Goal: Transaction & Acquisition: Book appointment/travel/reservation

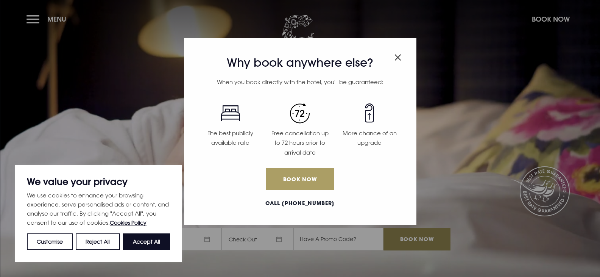
click at [290, 181] on link "Book Now" at bounding box center [299, 179] width 67 height 22
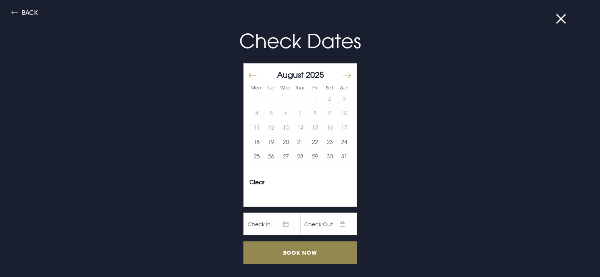
drag, startPoint x: 350, startPoint y: 71, endPoint x: 344, endPoint y: 73, distance: 6.6
click at [349, 71] on div "August 2025 1 2 3 4 5 6 7 8 9 10 11 12 13 14 15 16 17 18 19 20 21 22 23 24 25 2…" at bounding box center [301, 120] width 114 height 112
click at [343, 74] on button "Move forward to switch to the next month." at bounding box center [346, 75] width 9 height 16
click at [294, 113] on button "11" at bounding box center [300, 113] width 15 height 14
click at [314, 114] on button "12" at bounding box center [315, 113] width 15 height 14
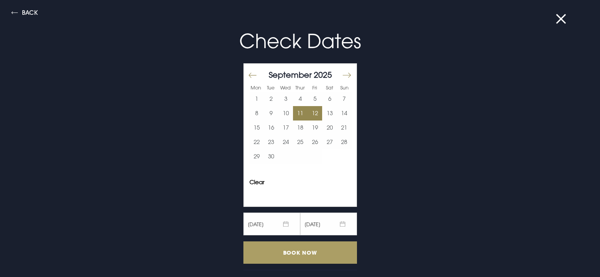
click at [290, 248] on input "Book Now" at bounding box center [300, 252] width 114 height 22
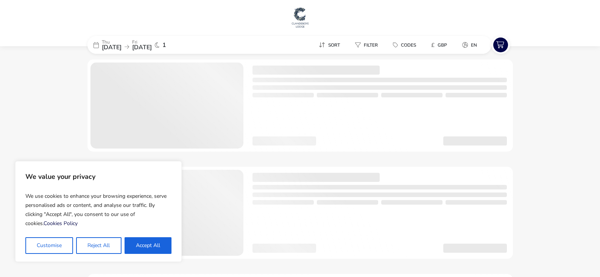
click at [151, 238] on button "Accept All" at bounding box center [148, 245] width 47 height 17
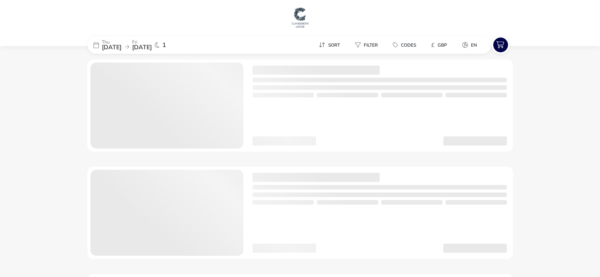
checkbox input "true"
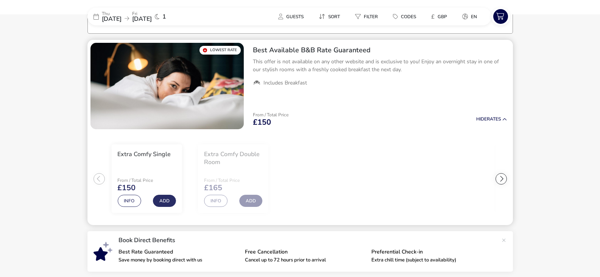
scroll to position [62, 0]
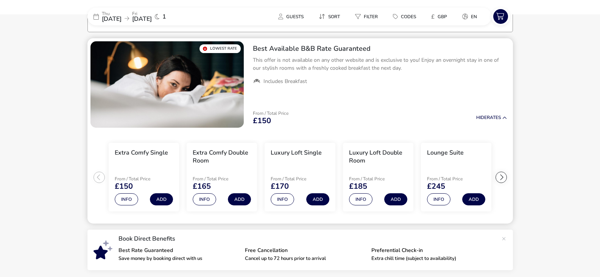
click at [500, 178] on div at bounding box center [500, 176] width 11 height 11
click at [96, 177] on div at bounding box center [98, 176] width 11 height 11
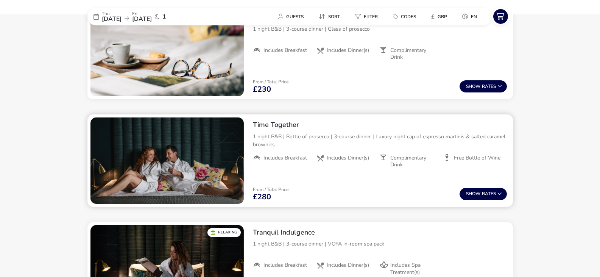
scroll to position [379, 0]
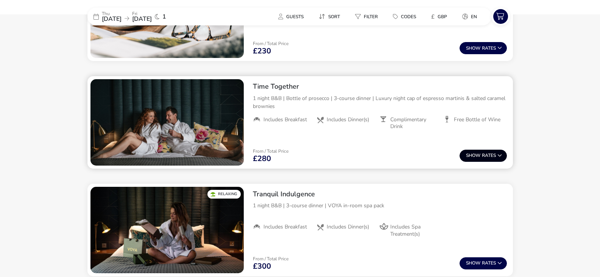
click at [474, 158] on span "Show" at bounding box center [474, 155] width 16 height 5
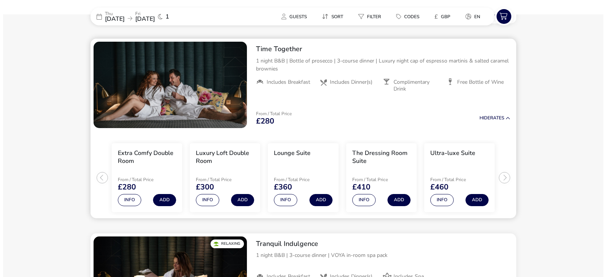
scroll to position [417, 0]
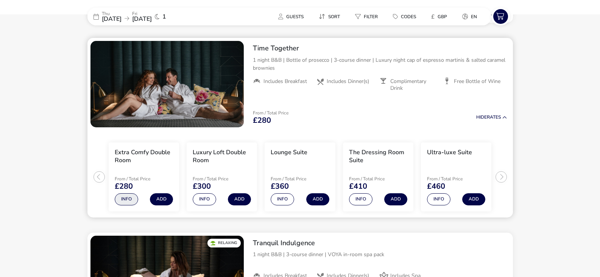
click at [127, 199] on button "Info" at bounding box center [126, 199] width 23 height 12
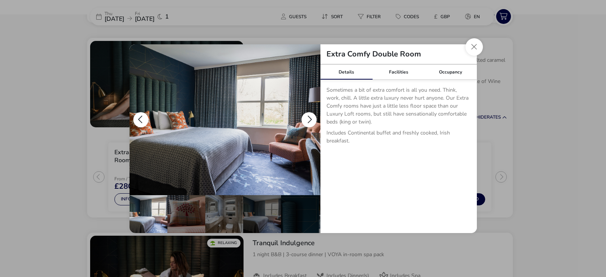
click at [315, 116] on button "details" at bounding box center [308, 119] width 15 height 15
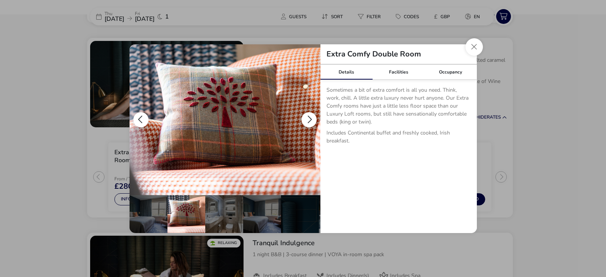
click at [309, 116] on button "details" at bounding box center [308, 119] width 15 height 15
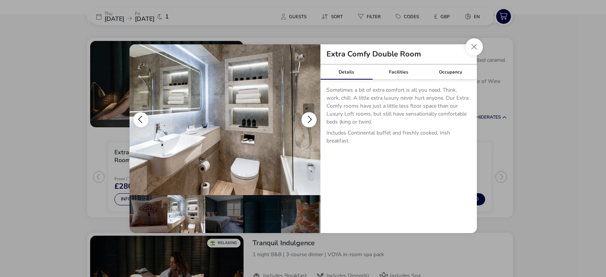
click at [309, 116] on button "details" at bounding box center [308, 119] width 15 height 15
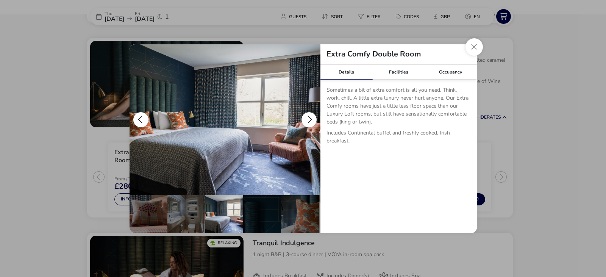
scroll to position [0, 74]
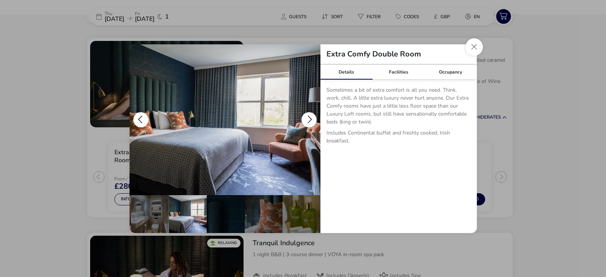
click at [309, 116] on button "details" at bounding box center [308, 119] width 15 height 15
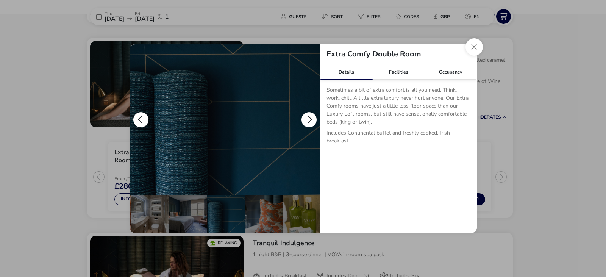
click at [309, 116] on button "details" at bounding box center [308, 119] width 15 height 15
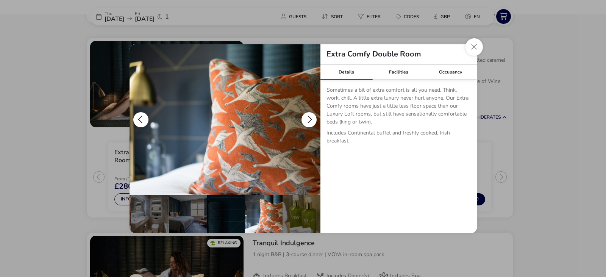
click at [309, 116] on button "details" at bounding box center [308, 119] width 15 height 15
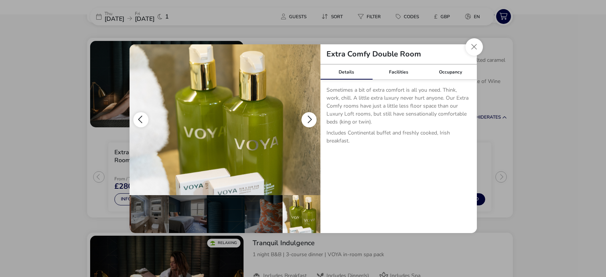
click at [309, 116] on button "details" at bounding box center [308, 119] width 15 height 15
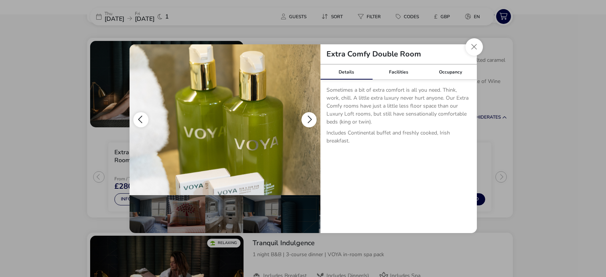
click at [309, 116] on button "details" at bounding box center [308, 119] width 15 height 15
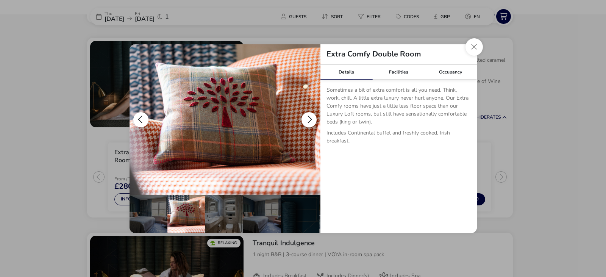
click at [309, 115] on button "details" at bounding box center [308, 119] width 15 height 15
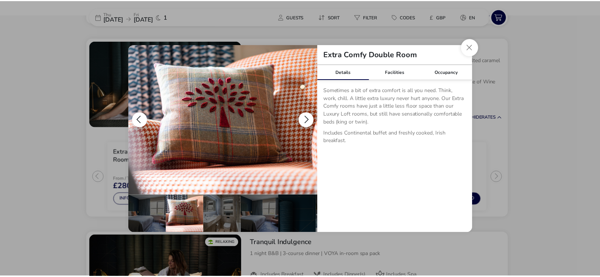
scroll to position [0, 38]
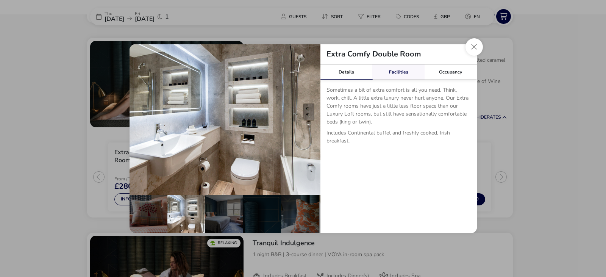
click at [395, 69] on link "Facilities" at bounding box center [398, 71] width 52 height 15
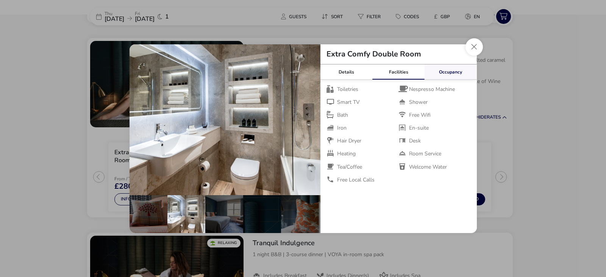
click at [446, 70] on link "Occupancy" at bounding box center [450, 71] width 52 height 15
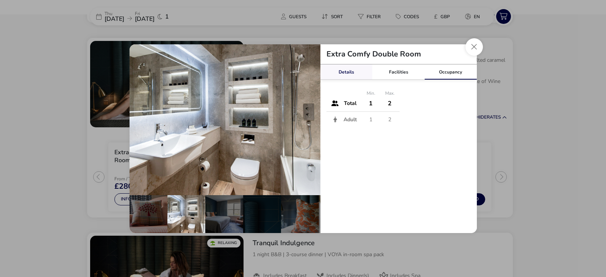
click at [341, 73] on link "Details" at bounding box center [346, 71] width 52 height 15
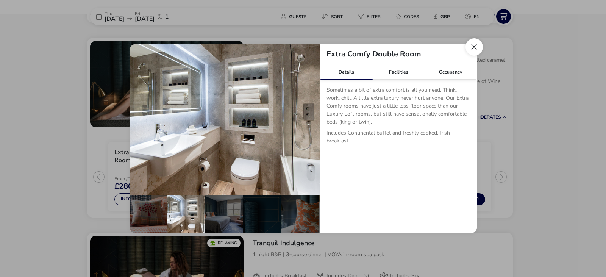
click at [481, 50] on button "Close dialog" at bounding box center [473, 46] width 17 height 17
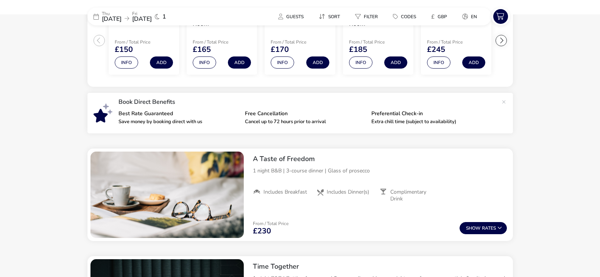
scroll to position [265, 0]
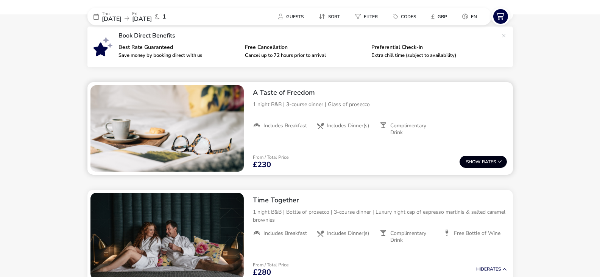
click at [466, 159] on span "Show" at bounding box center [474, 161] width 16 height 5
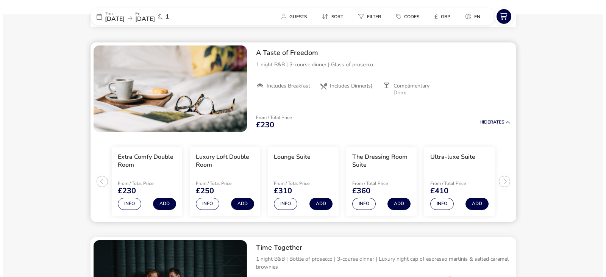
scroll to position [309, 0]
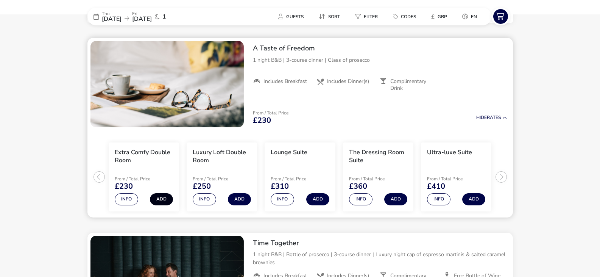
click at [160, 199] on button "Add" at bounding box center [161, 199] width 23 height 12
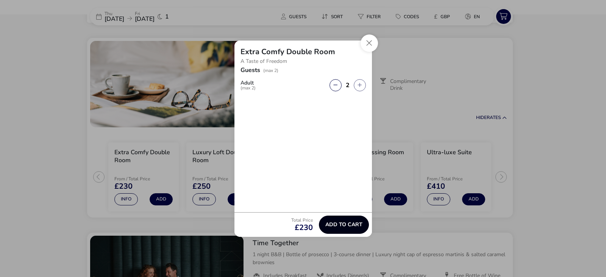
click at [339, 225] on span "Add to cart" at bounding box center [343, 224] width 37 height 6
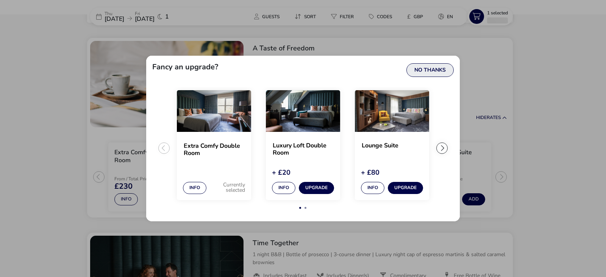
click at [449, 73] on button "No Thanks" at bounding box center [429, 70] width 47 height 14
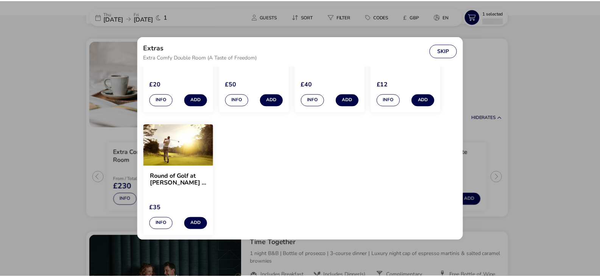
scroll to position [774, 0]
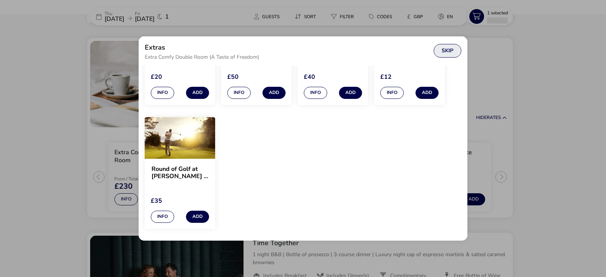
click at [442, 53] on button "Skip" at bounding box center [447, 51] width 28 height 14
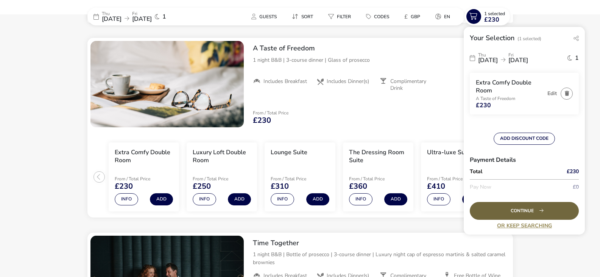
click at [533, 208] on div "Continue" at bounding box center [524, 211] width 109 height 18
